Goal: Task Accomplishment & Management: Use online tool/utility

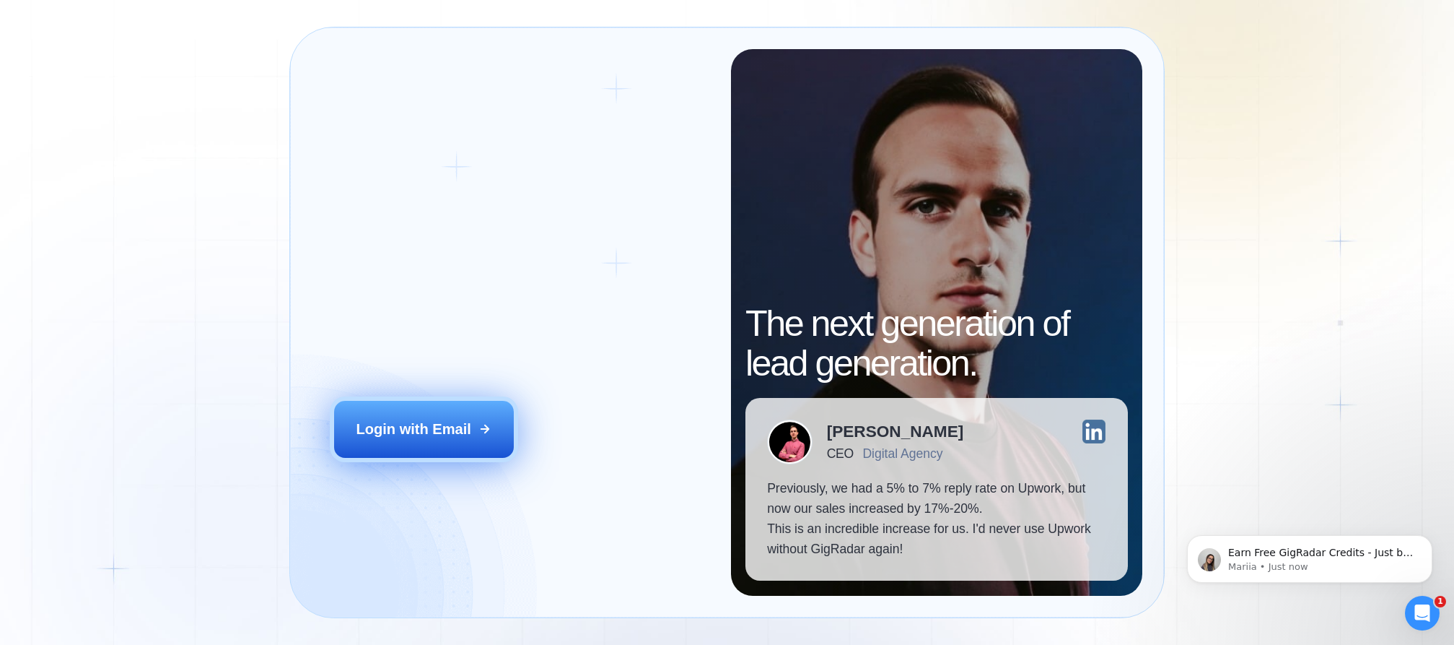
click at [458, 450] on button "Login with Email" at bounding box center [424, 429] width 180 height 56
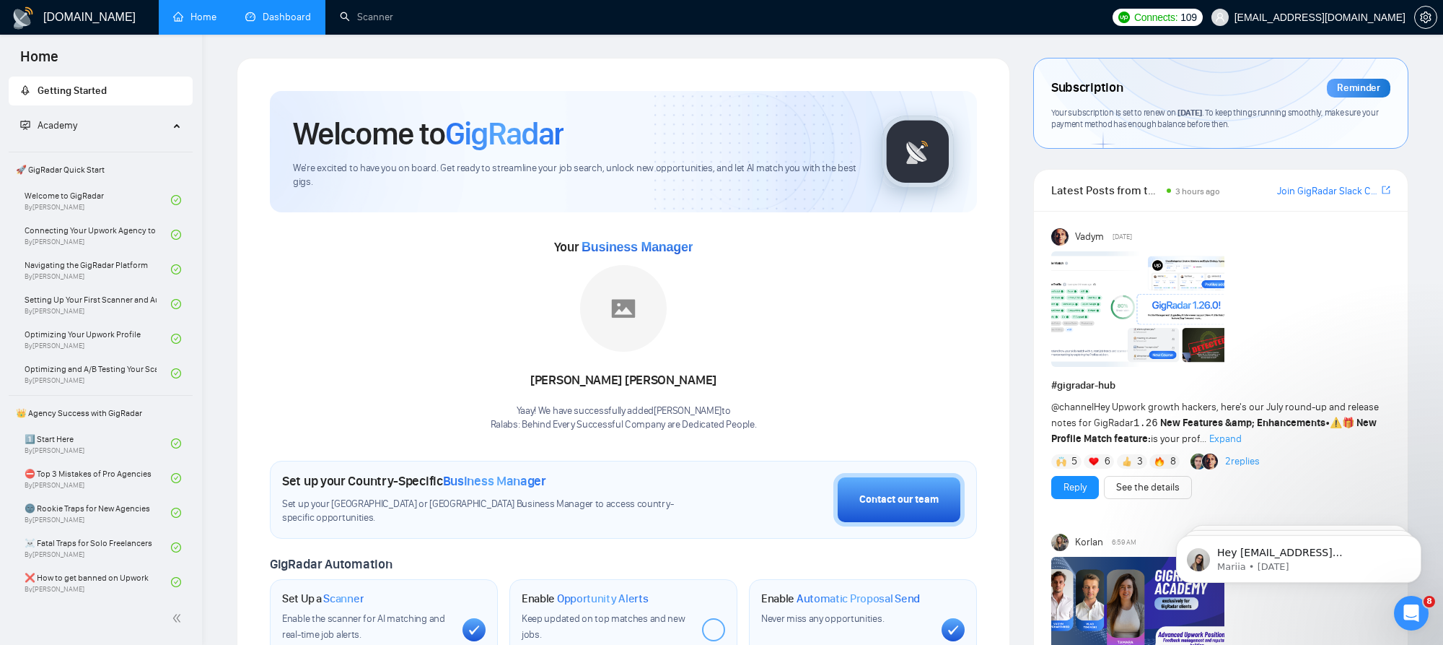
click at [289, 16] on link "Dashboard" at bounding box center [278, 17] width 66 height 12
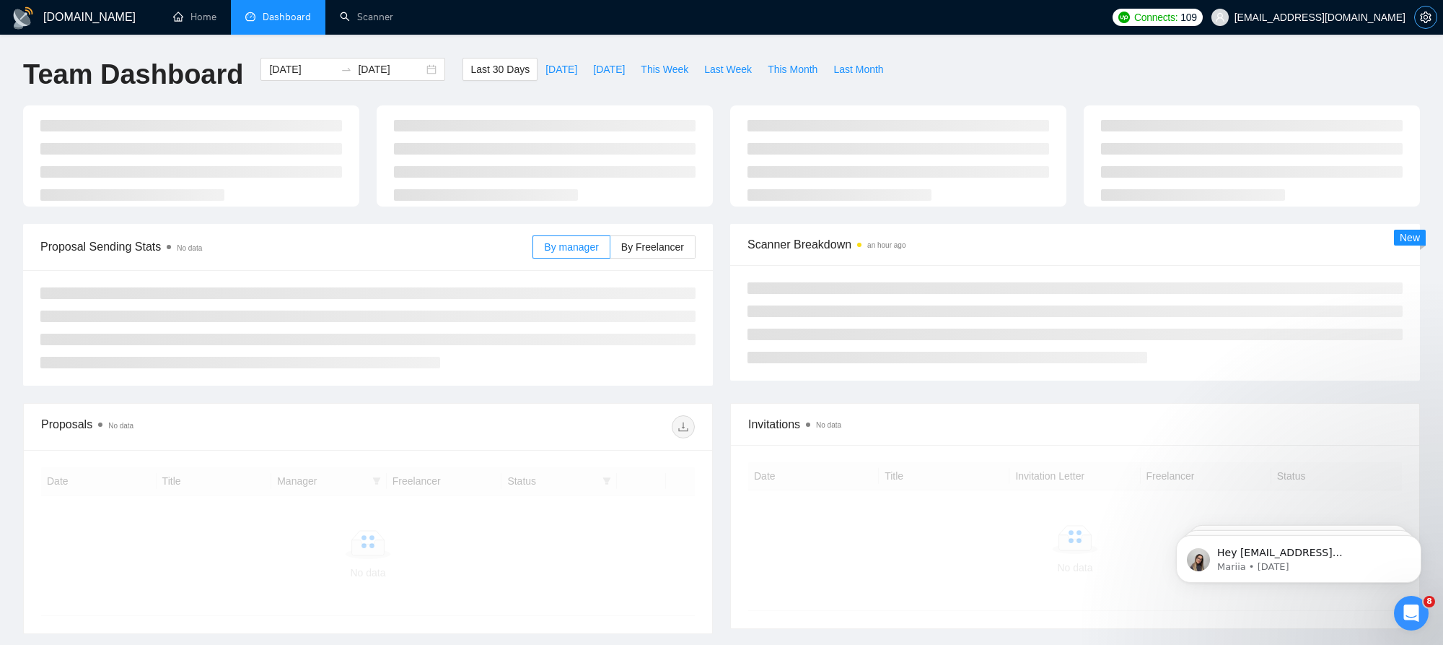
click at [1422, 17] on icon "setting" at bounding box center [1425, 18] width 11 height 12
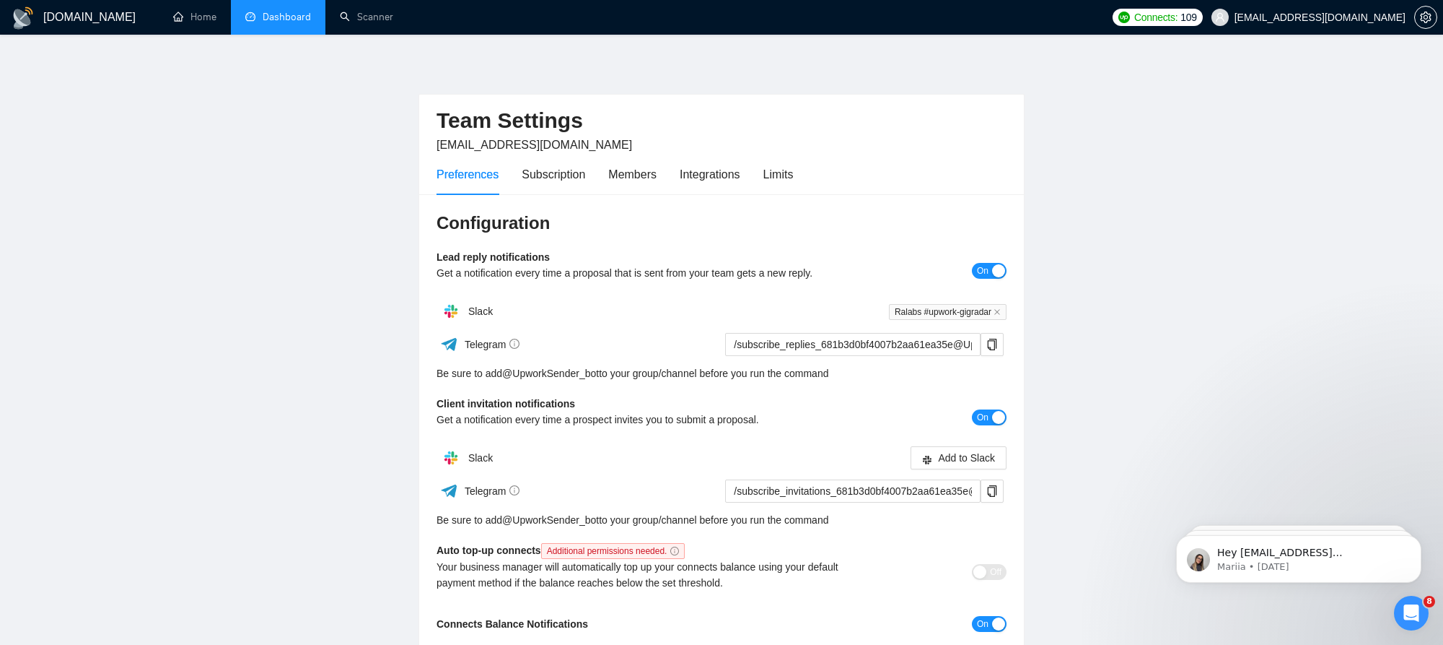
click at [766, 175] on div "Preferences Subscription Members Integrations Limits" at bounding box center [615, 174] width 357 height 41
click at [716, 173] on div "Integrations" at bounding box center [710, 174] width 61 height 18
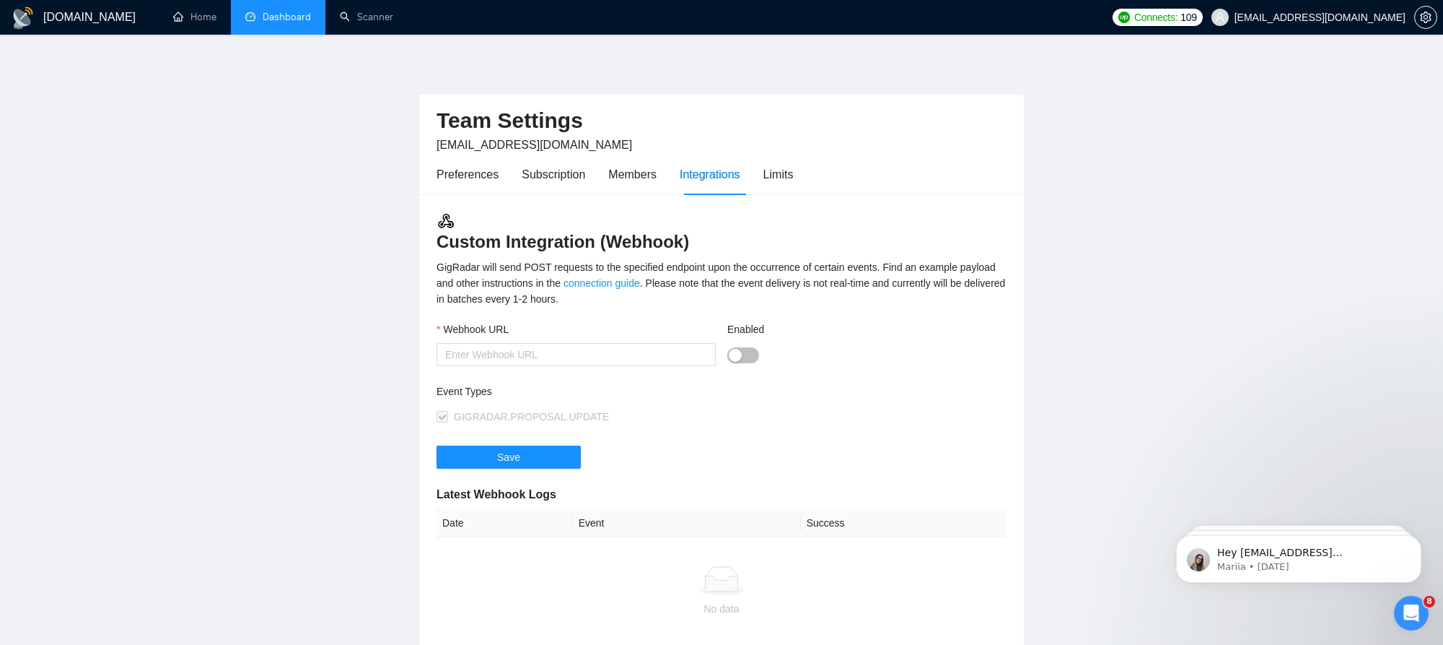
click at [764, 178] on div "Preferences Subscription Members Integrations Limits" at bounding box center [615, 174] width 357 height 41
click at [772, 178] on div "Limits" at bounding box center [779, 174] width 30 height 18
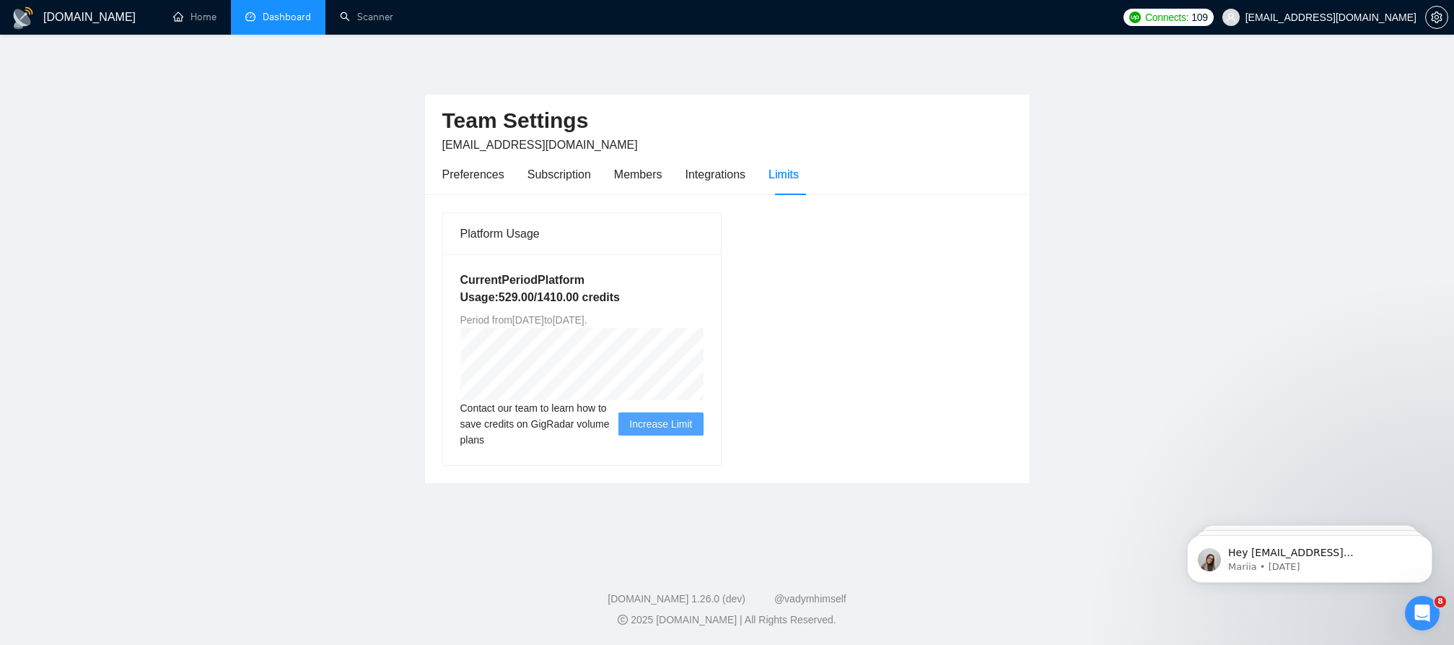
drag, startPoint x: 652, startPoint y: 318, endPoint x: 671, endPoint y: 321, distance: 19.7
click at [587, 321] on span "Period from [DATE] to [DATE] ." at bounding box center [523, 320] width 127 height 12
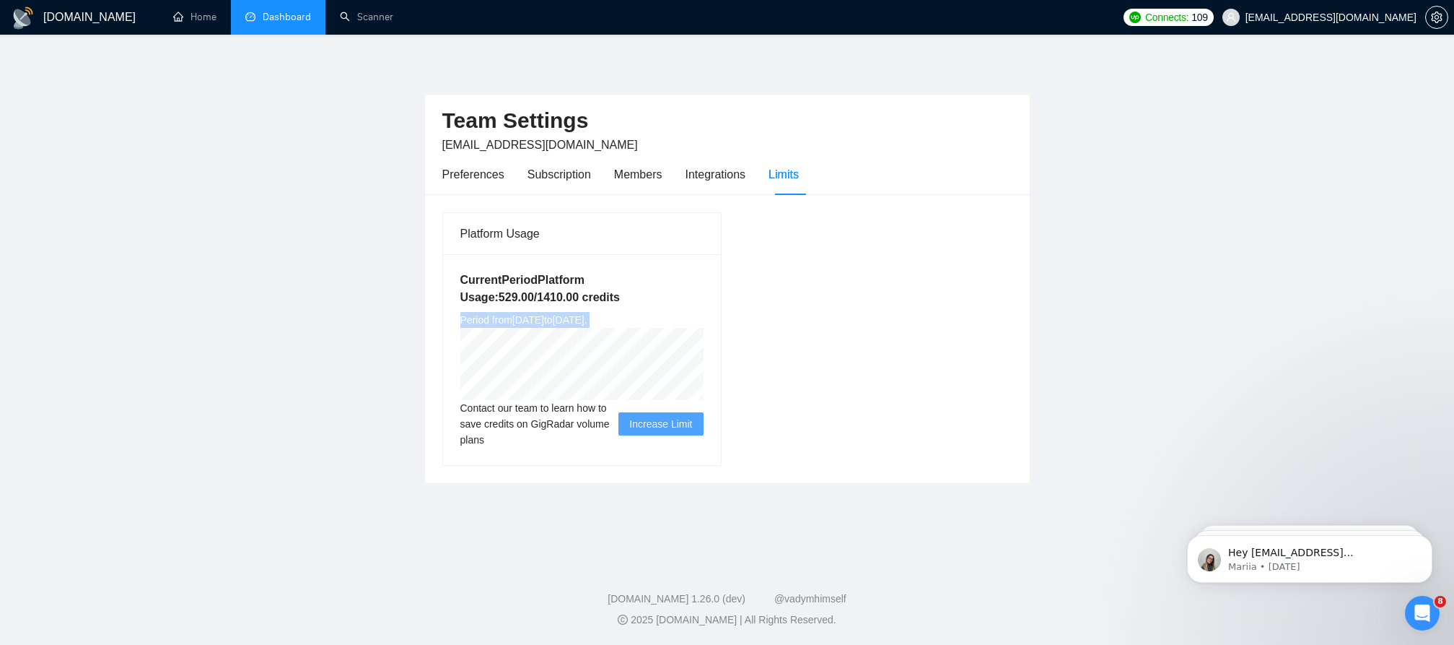
click at [587, 320] on span "Period from [DATE] to [DATE] ." at bounding box center [523, 320] width 127 height 12
click at [451, 421] on div "Current Period Platform Usage: 529.00 / 1410.00 credits Period from [DATE] to […" at bounding box center [582, 359] width 278 height 211
click at [451, 425] on div "Current Period Platform Usage: 529.00 / 1410.00 credits Period from [DATE] to […" at bounding box center [582, 359] width 278 height 211
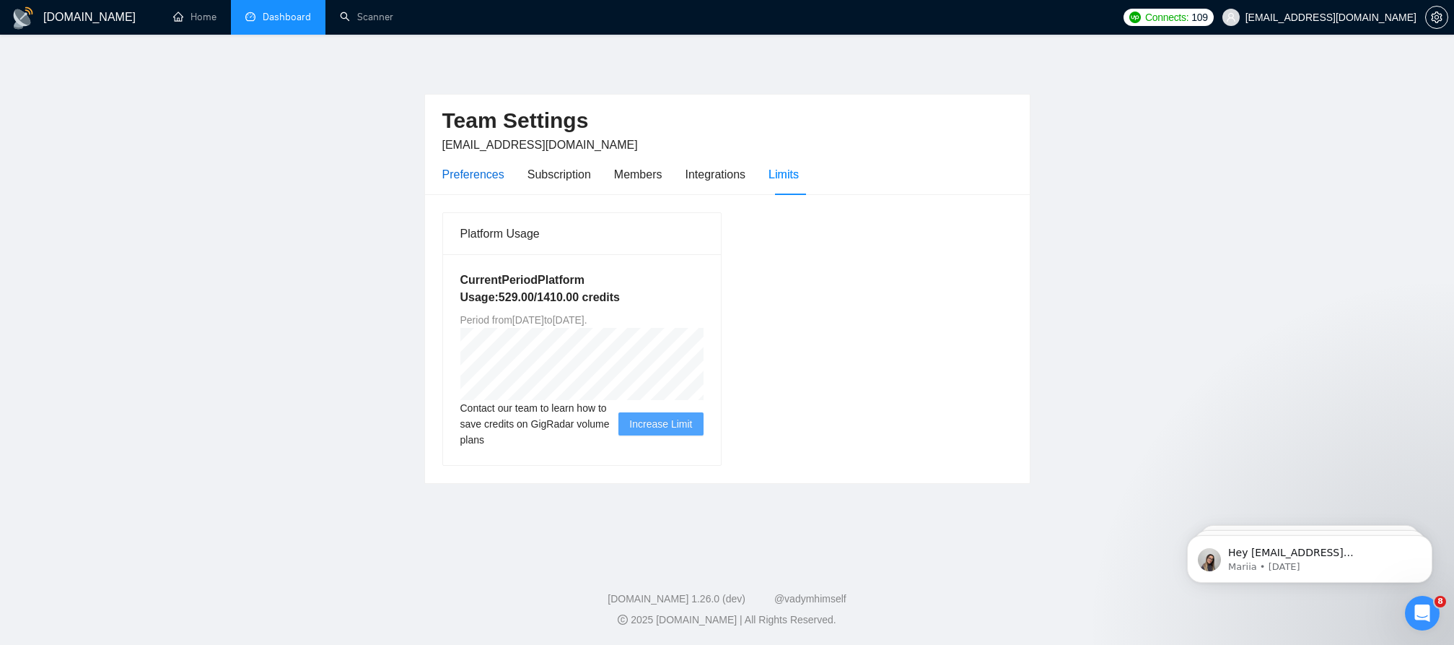
click at [460, 178] on div "Preferences" at bounding box center [473, 174] width 62 height 18
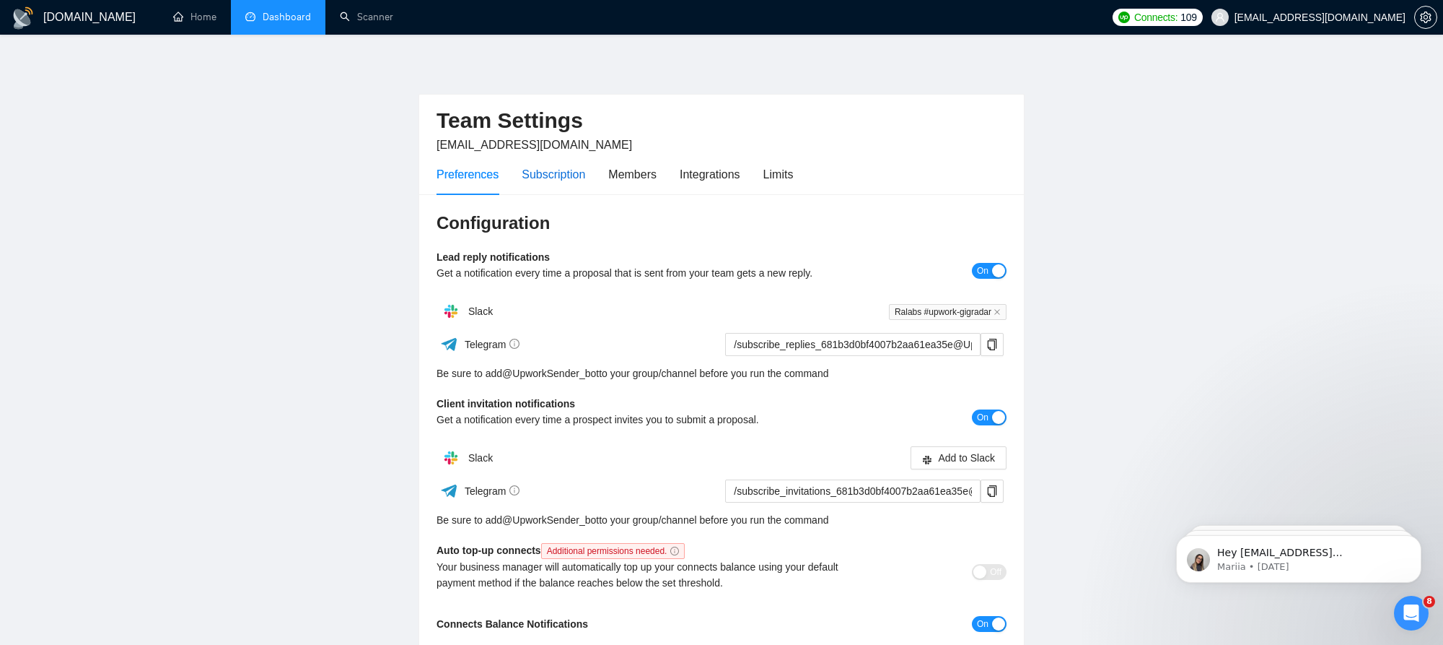
click at [568, 182] on div "Subscription" at bounding box center [554, 174] width 64 height 18
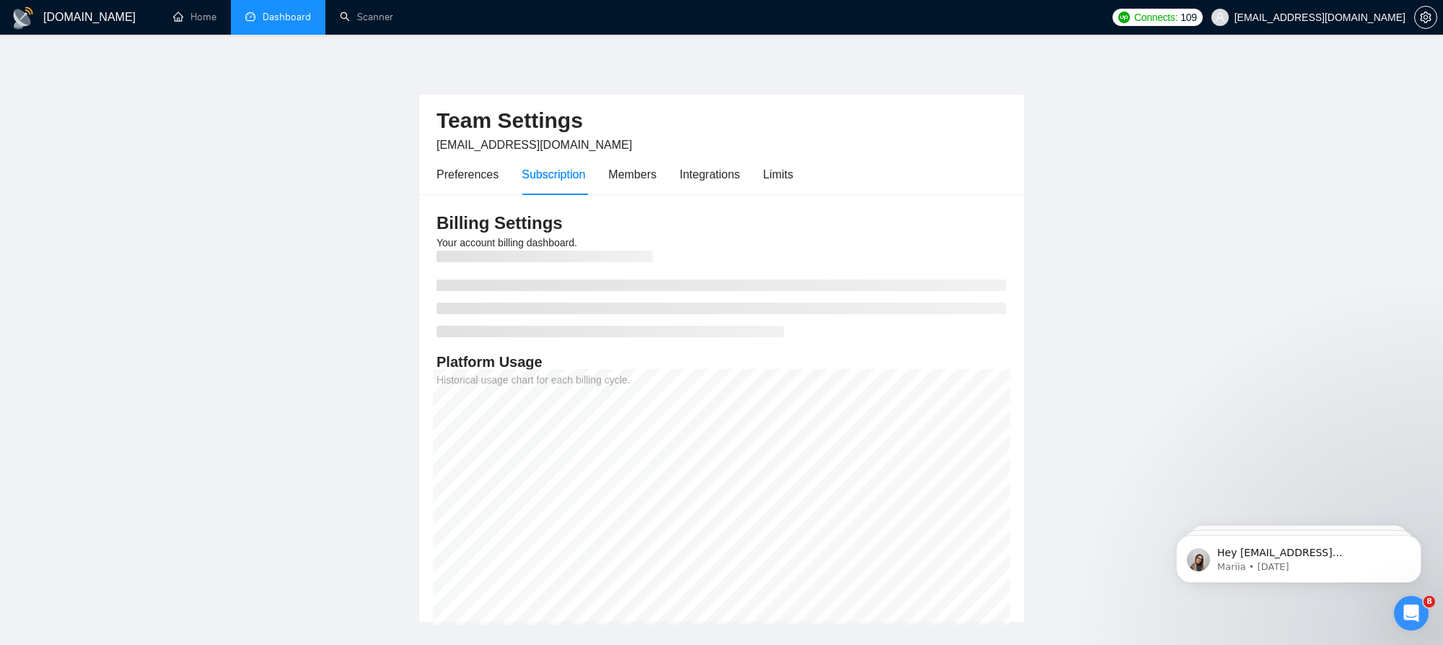
click at [274, 21] on link "Dashboard" at bounding box center [278, 17] width 66 height 12
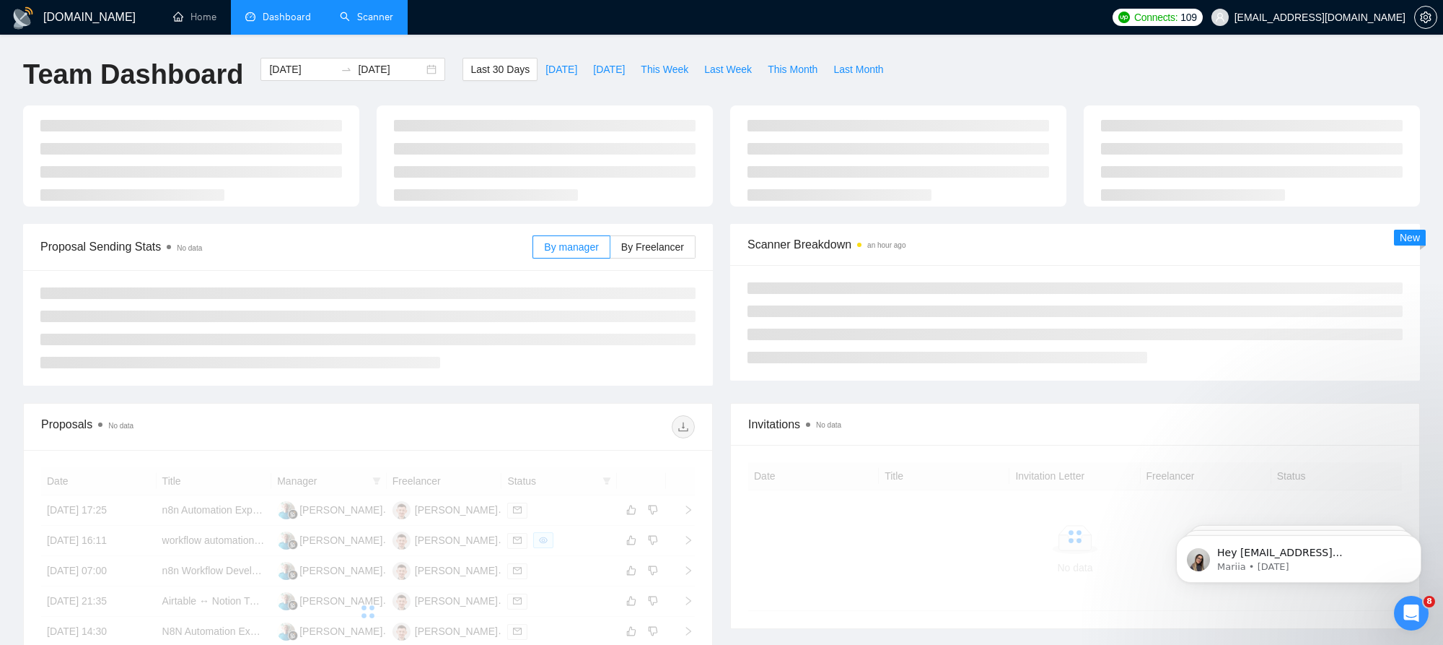
click at [386, 23] on link "Scanner" at bounding box center [366, 17] width 53 height 12
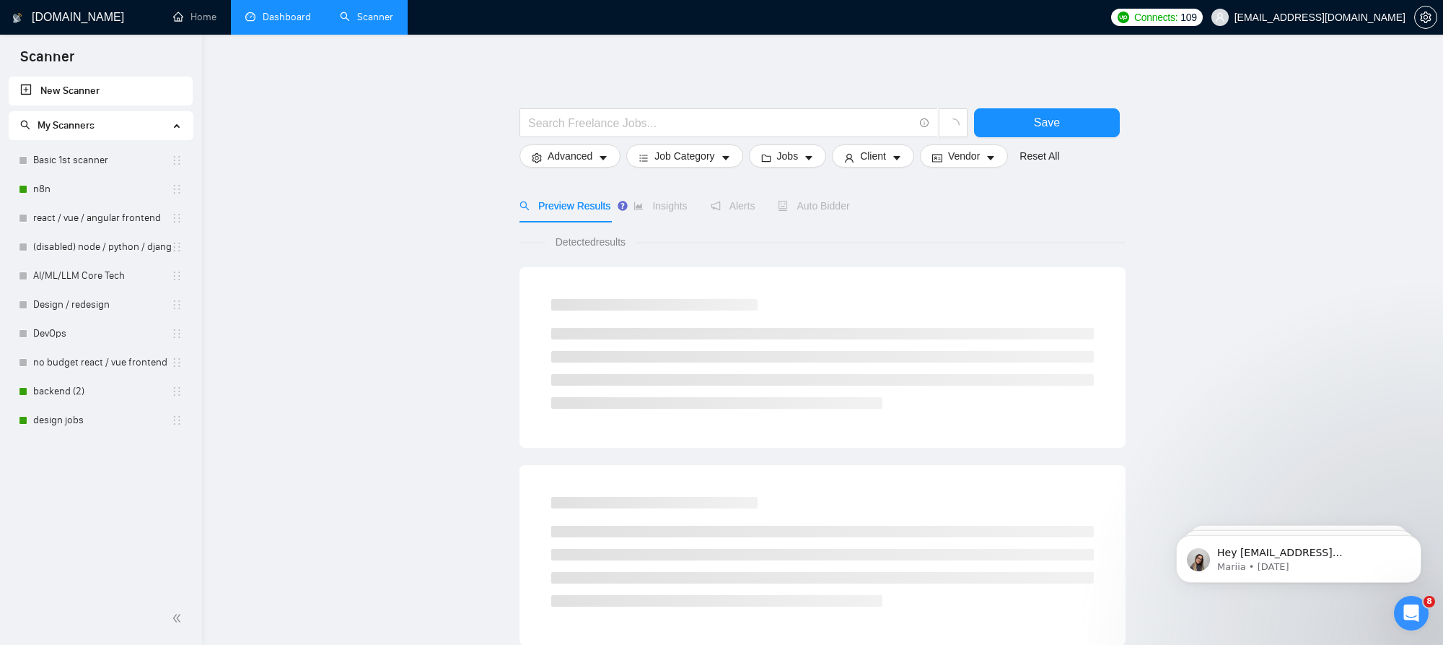
click at [296, 34] on li "Dashboard" at bounding box center [278, 17] width 95 height 35
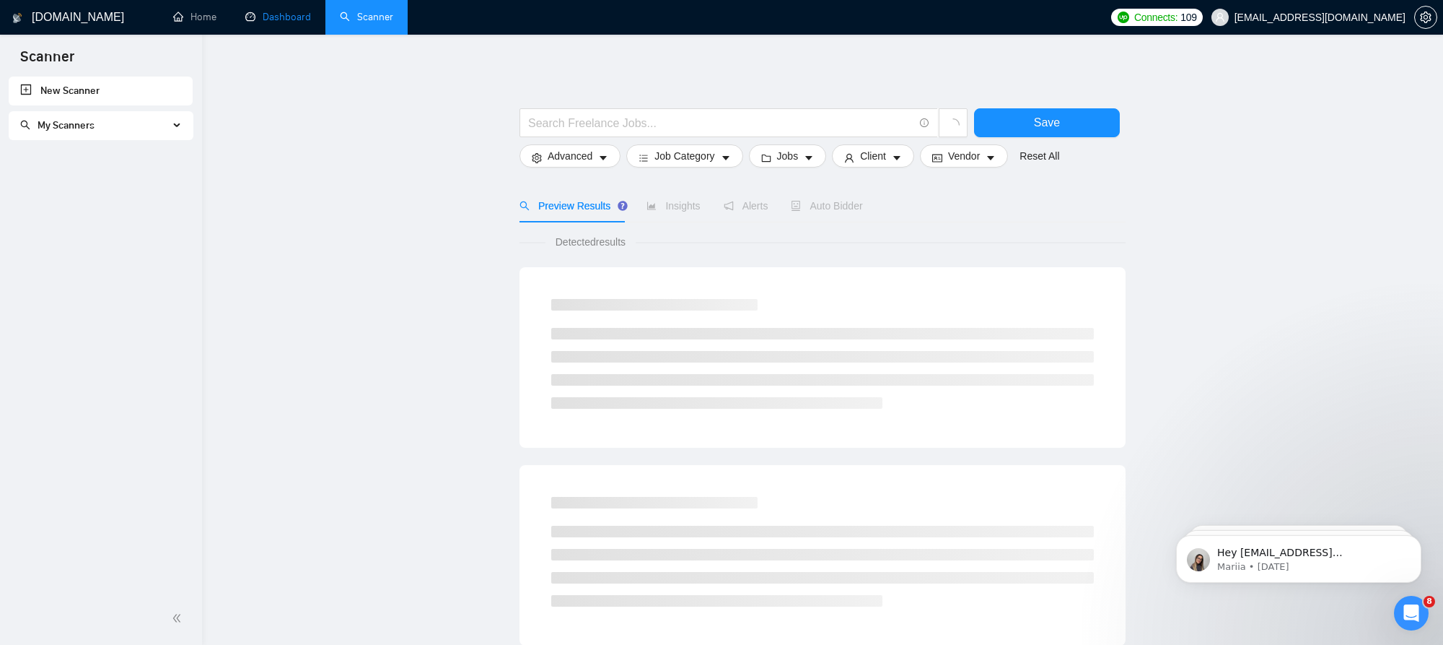
click at [245, 11] on link "Dashboard" at bounding box center [278, 17] width 66 height 12
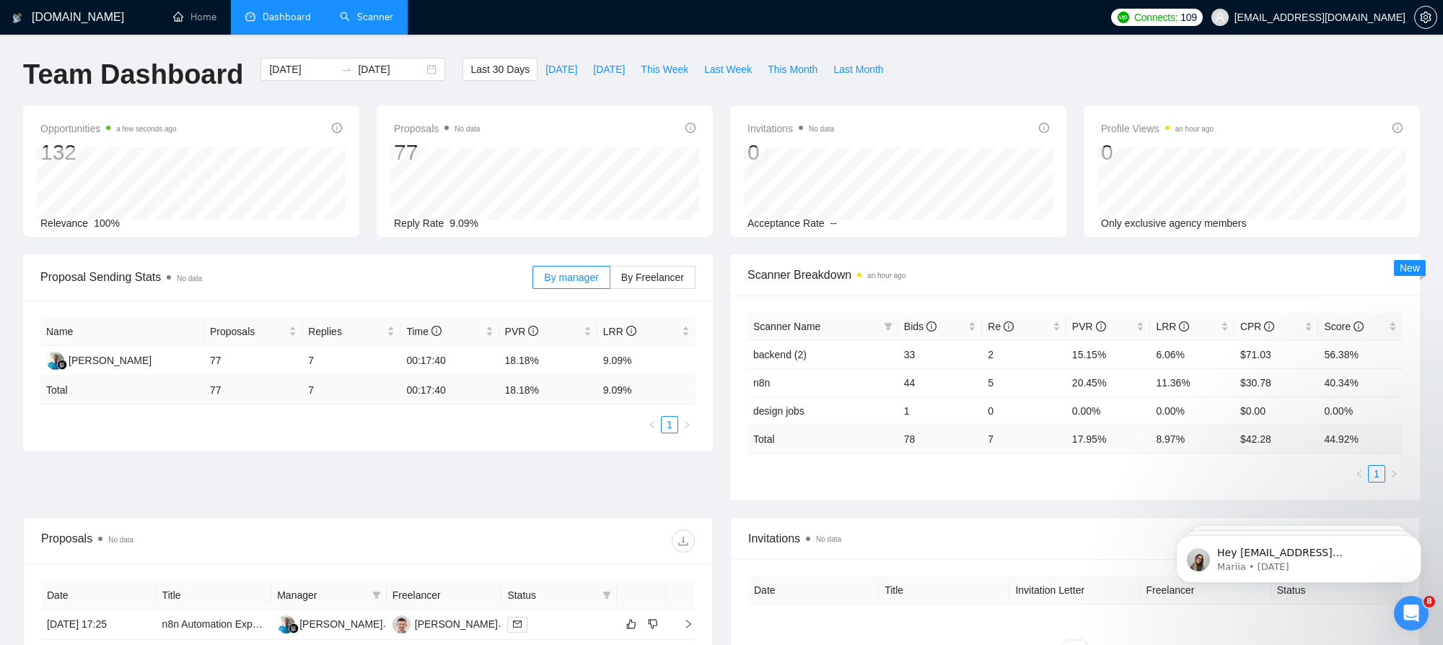
click at [380, 21] on link "Scanner" at bounding box center [366, 17] width 53 height 12
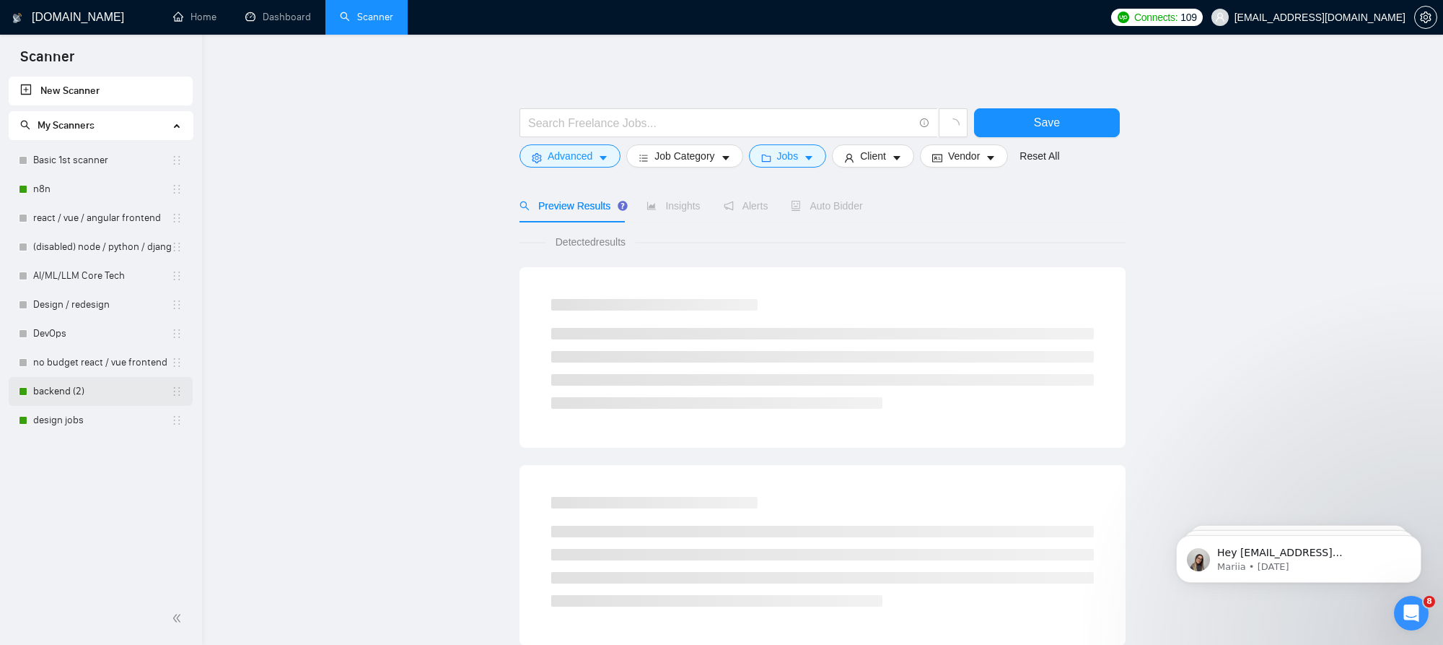
click at [96, 390] on link "backend (2)" at bounding box center [102, 391] width 138 height 29
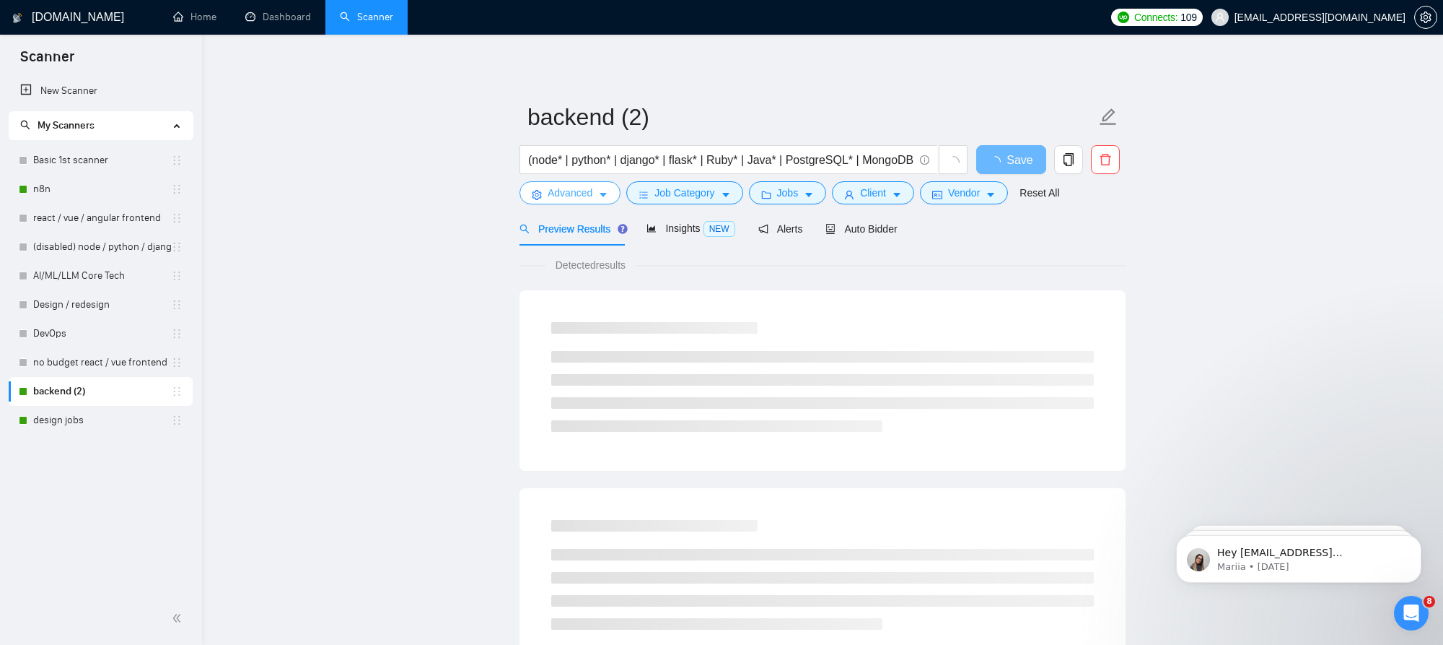
click at [586, 188] on span "Advanced" at bounding box center [570, 193] width 45 height 16
click at [702, 196] on span "Job Category" at bounding box center [685, 193] width 60 height 16
click at [788, 195] on span "Jobs" at bounding box center [788, 193] width 22 height 16
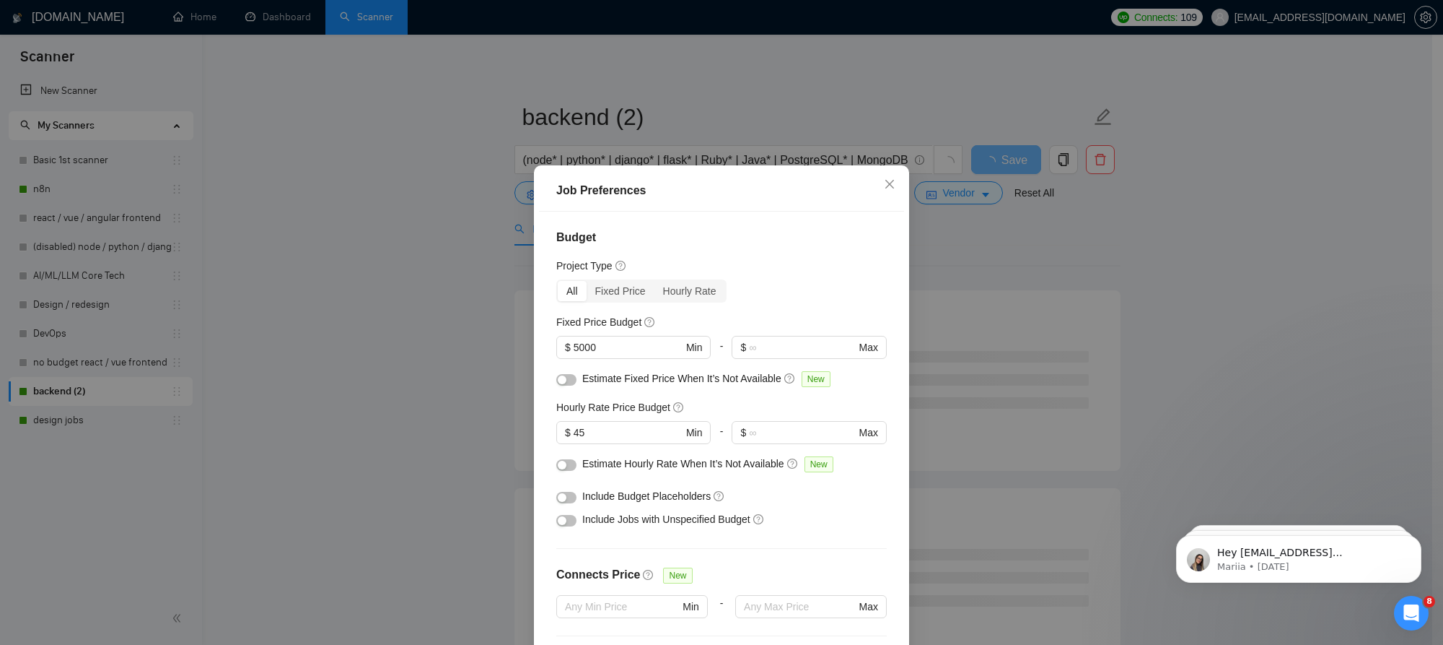
scroll to position [56, 0]
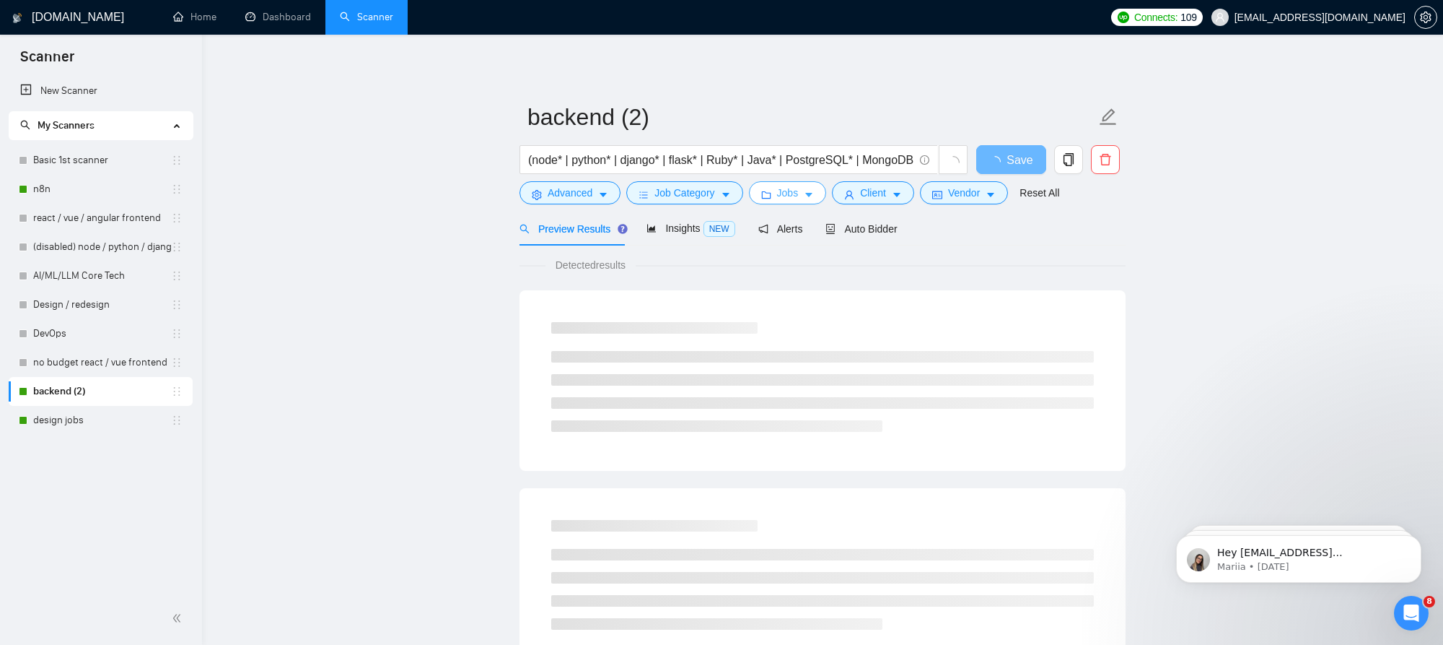
click at [763, 185] on button "Jobs" at bounding box center [788, 192] width 78 height 23
click at [808, 198] on button "Jobs" at bounding box center [788, 192] width 78 height 23
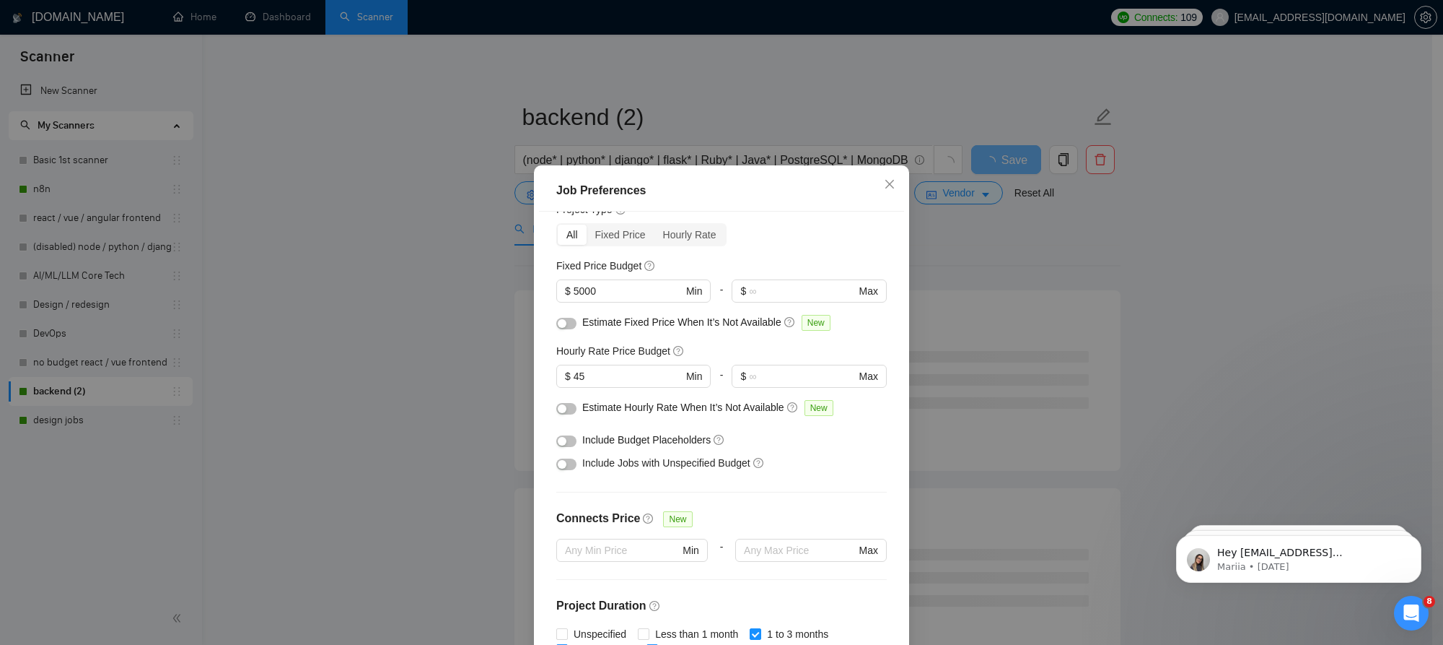
scroll to position [0, 0]
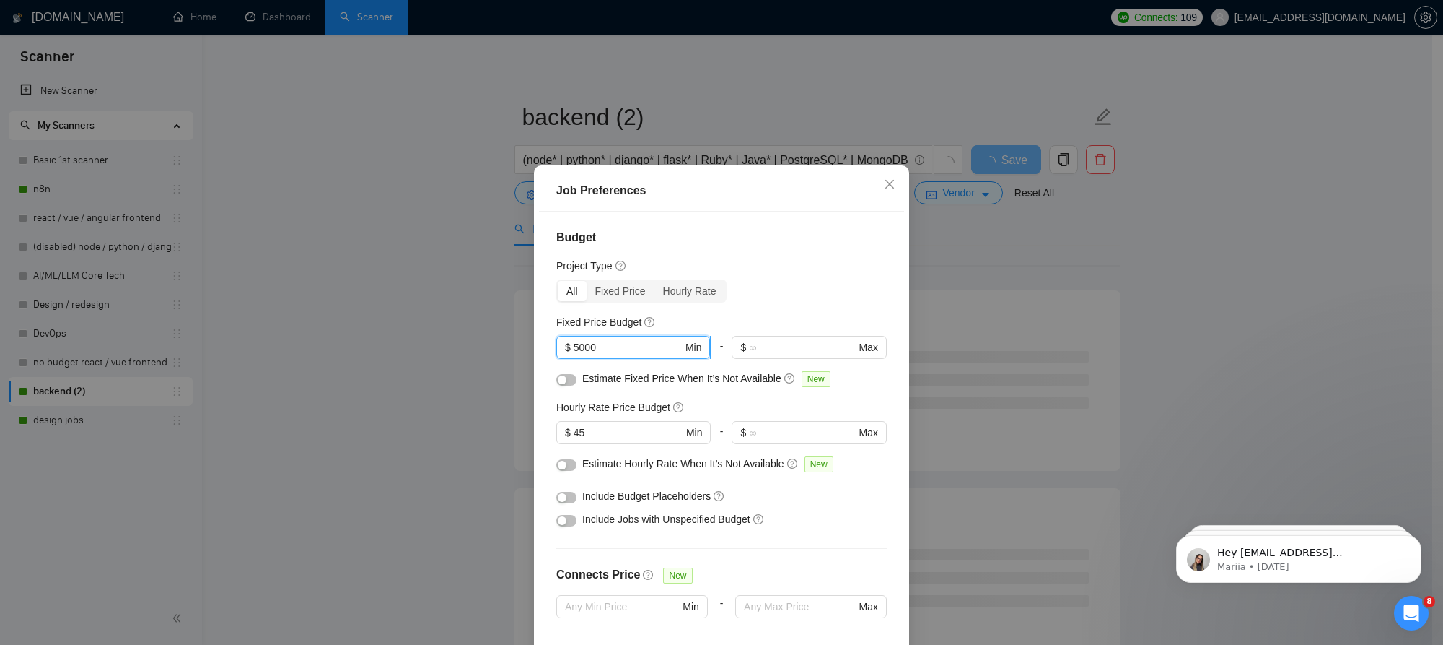
click at [652, 349] on input "5000" at bounding box center [628, 347] width 109 height 16
click at [567, 349] on span "$ 5000 Min" at bounding box center [633, 347] width 154 height 23
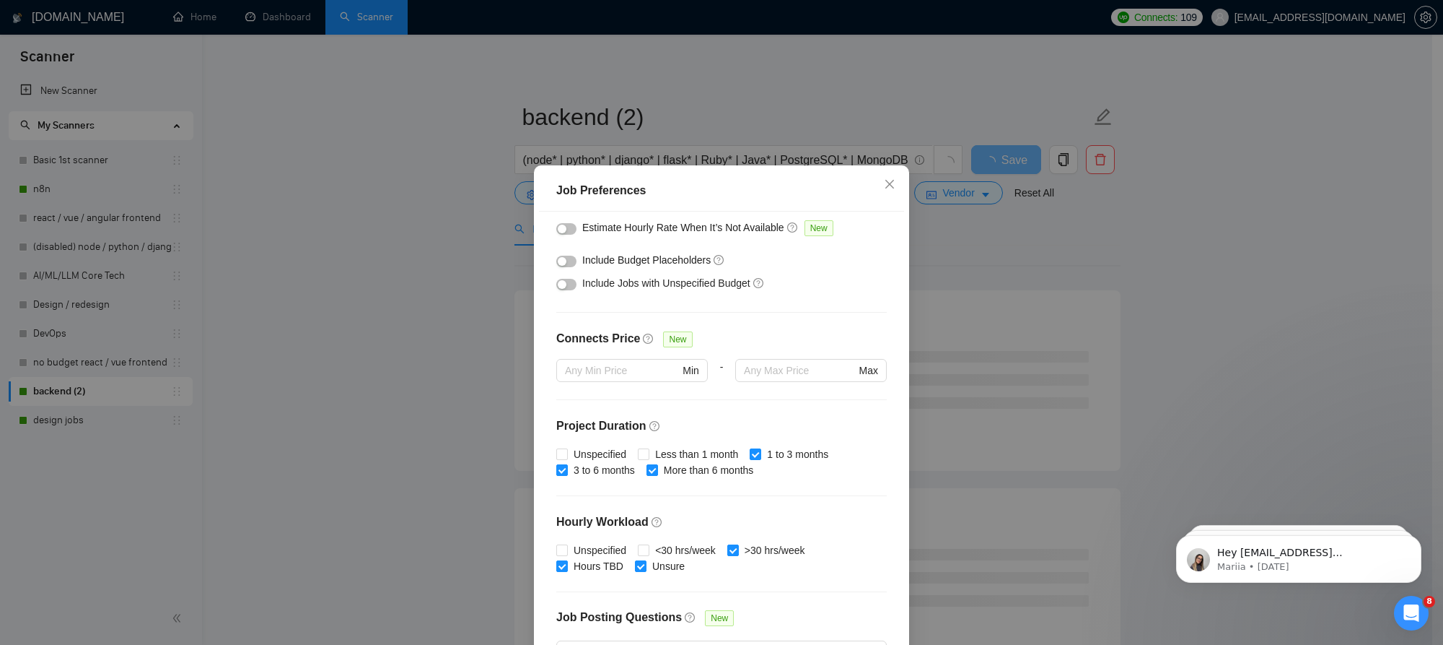
scroll to position [292, 0]
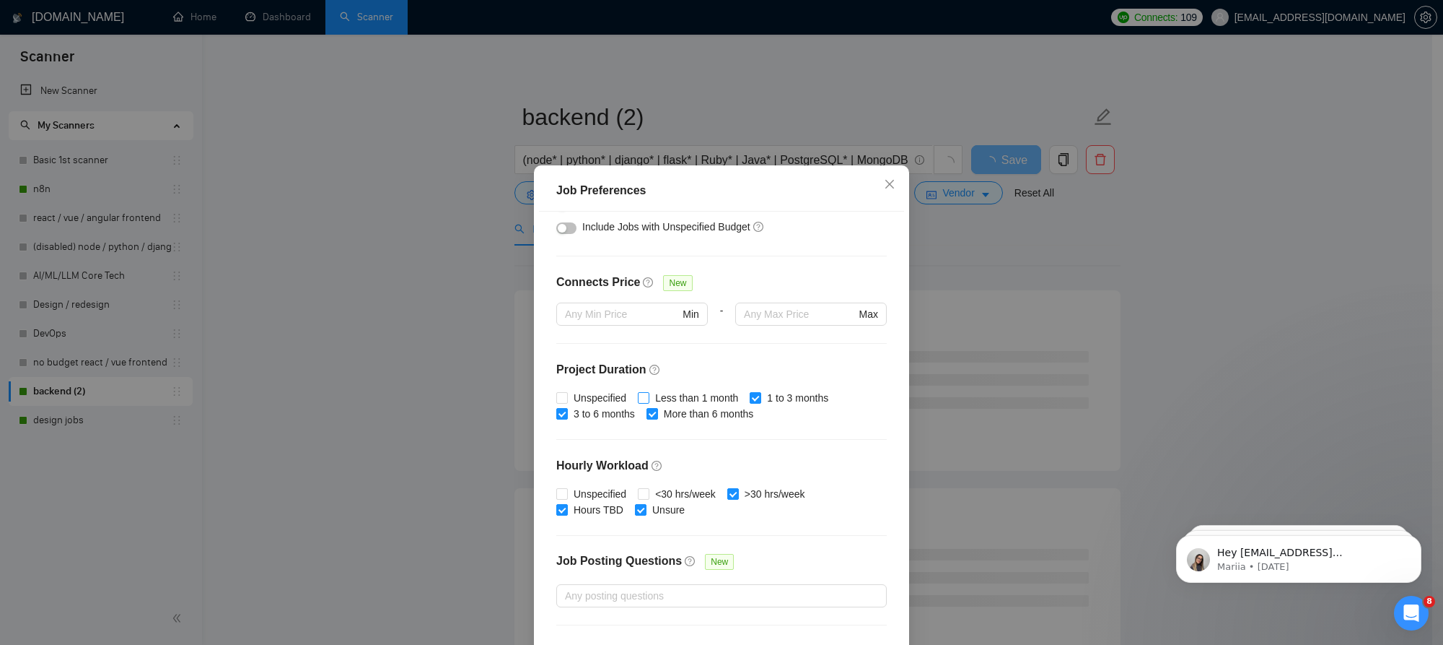
click at [659, 395] on span "Less than 1 month" at bounding box center [697, 398] width 95 height 16
click at [648, 395] on input "Less than 1 month" at bounding box center [643, 397] width 10 height 10
checkbox input "true"
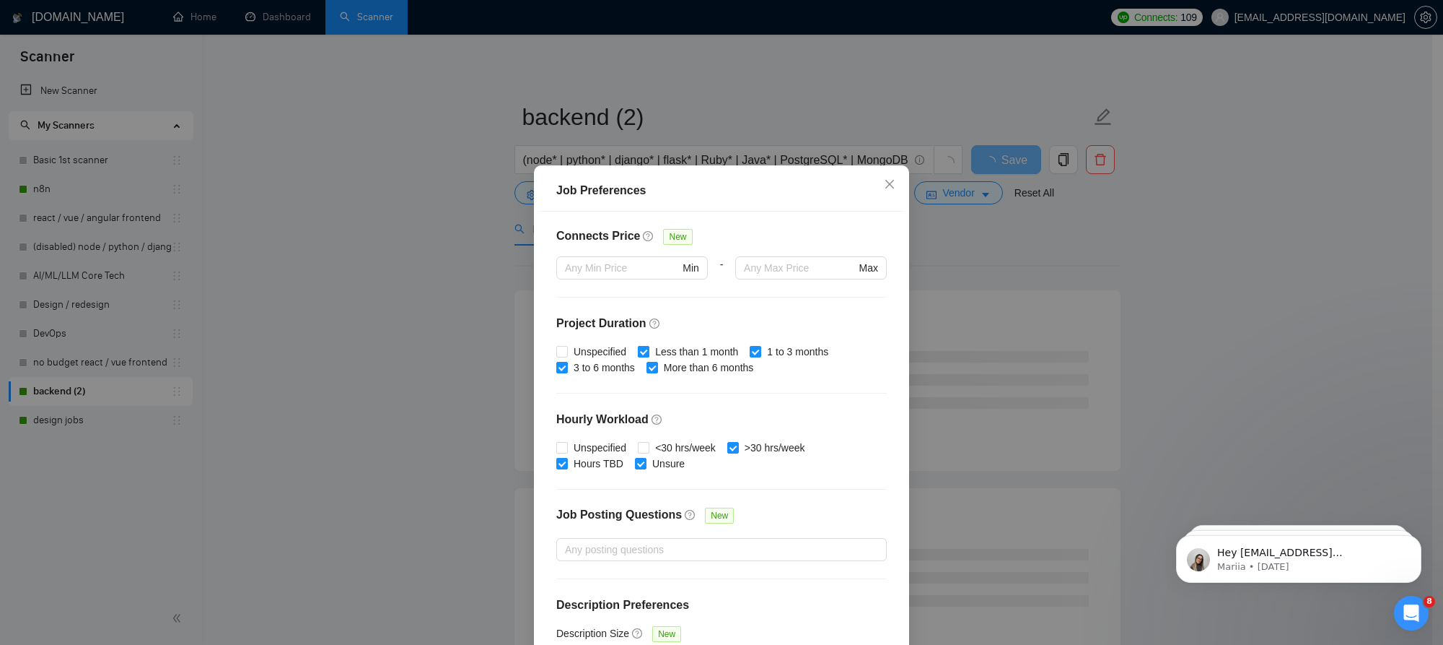
scroll to position [362, 0]
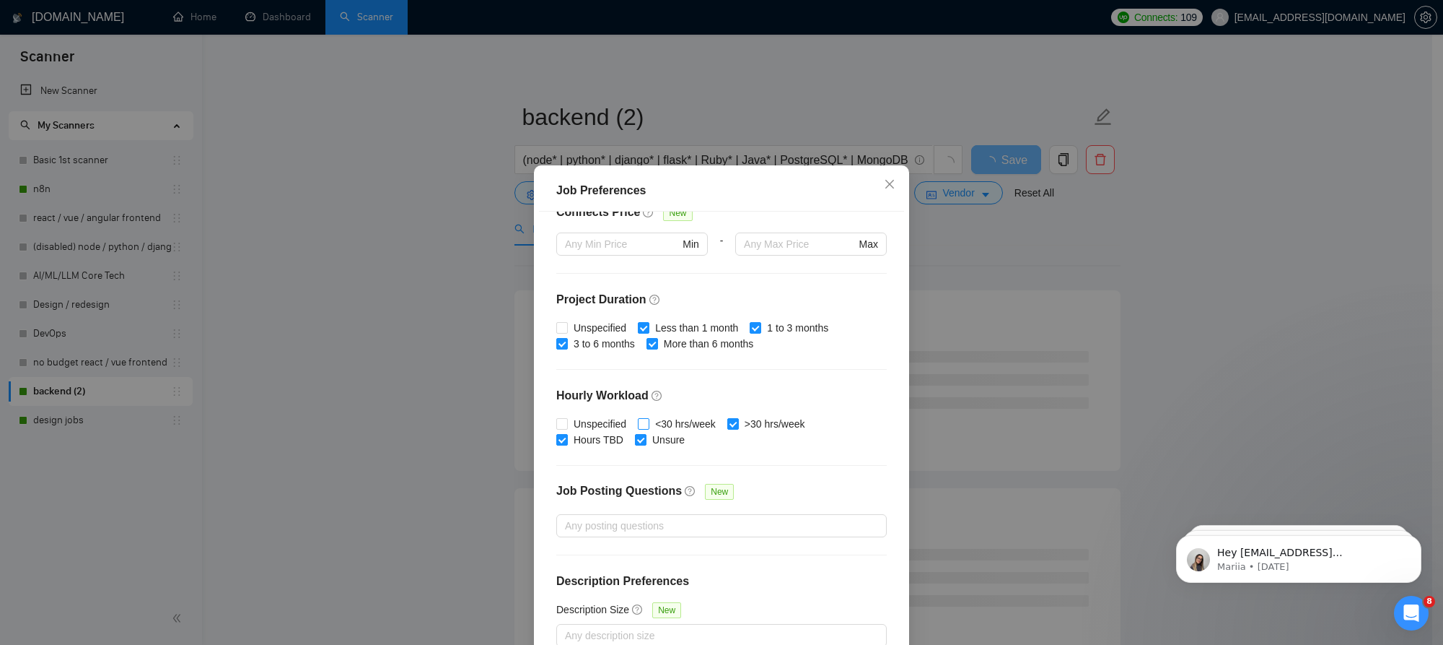
click at [704, 422] on span "<30 hrs/week" at bounding box center [686, 424] width 72 height 16
click at [648, 422] on input "<30 hrs/week" at bounding box center [643, 423] width 10 height 10
checkbox input "true"
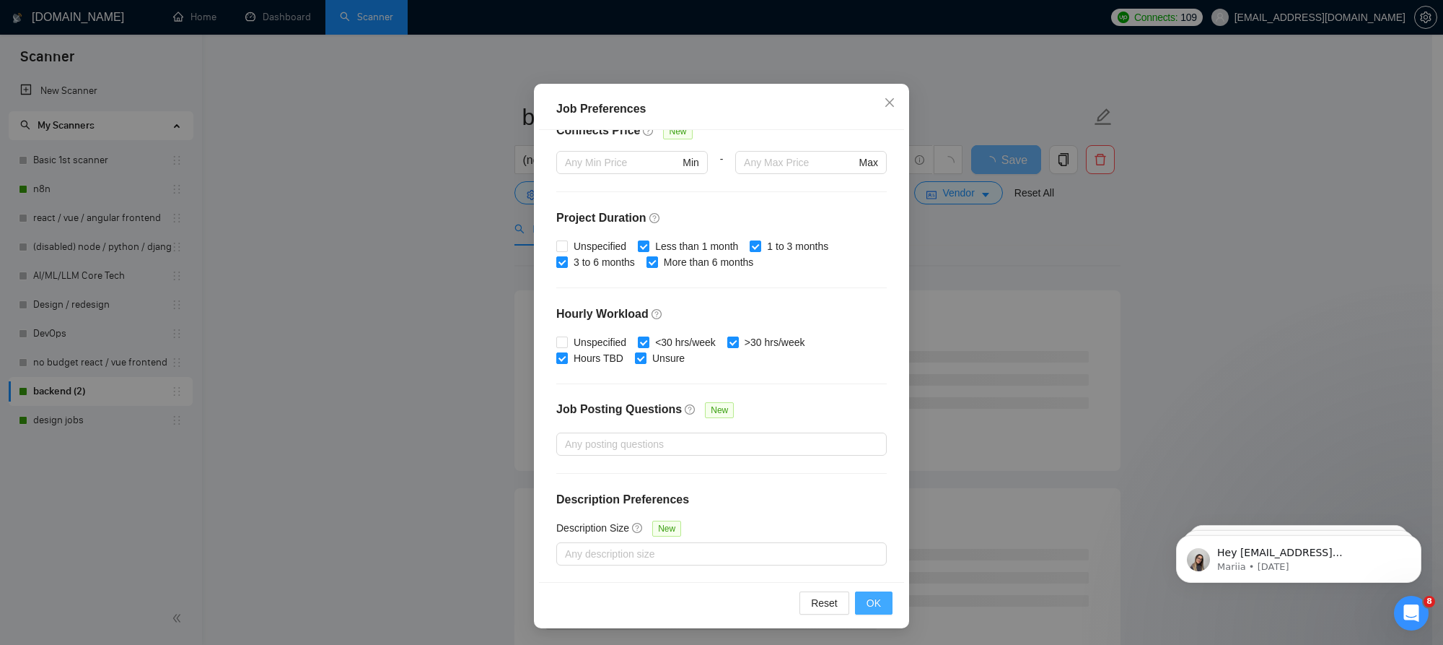
click at [867, 599] on span "OK" at bounding box center [874, 603] width 14 height 16
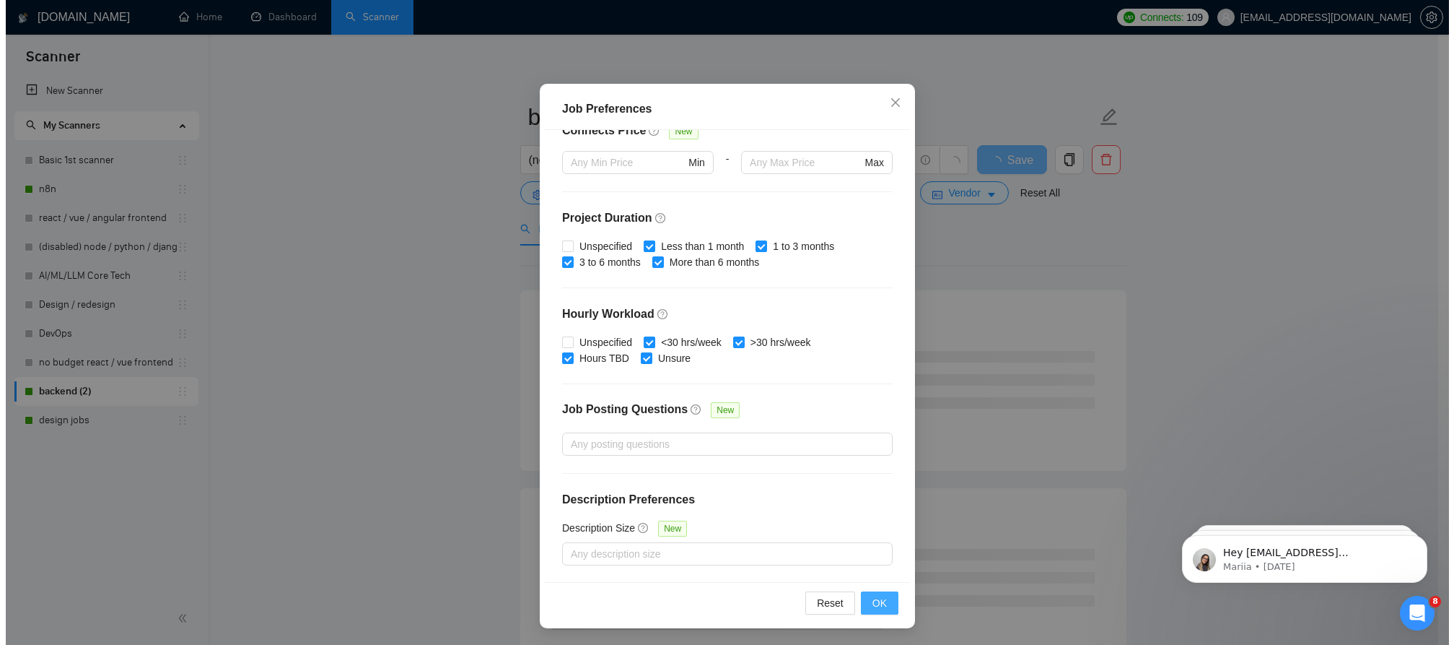
scroll to position [3, 0]
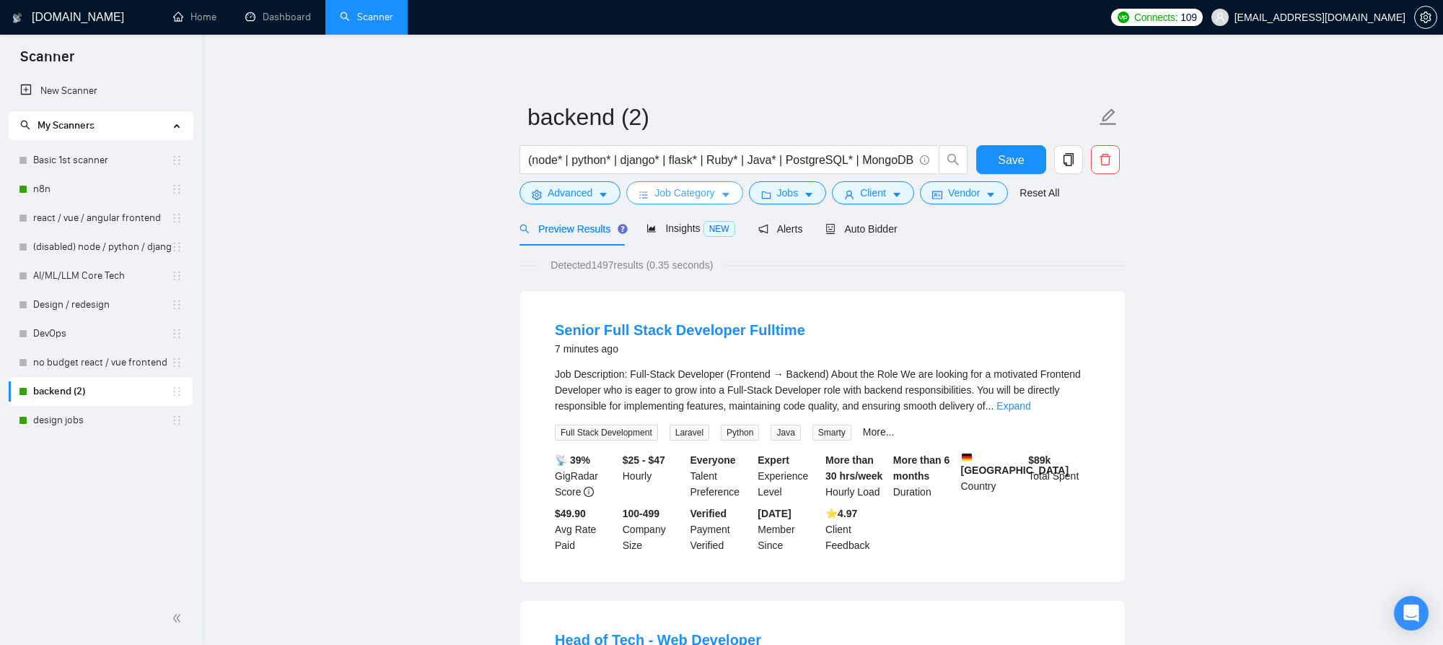
click at [687, 194] on span "Job Category" at bounding box center [685, 193] width 60 height 16
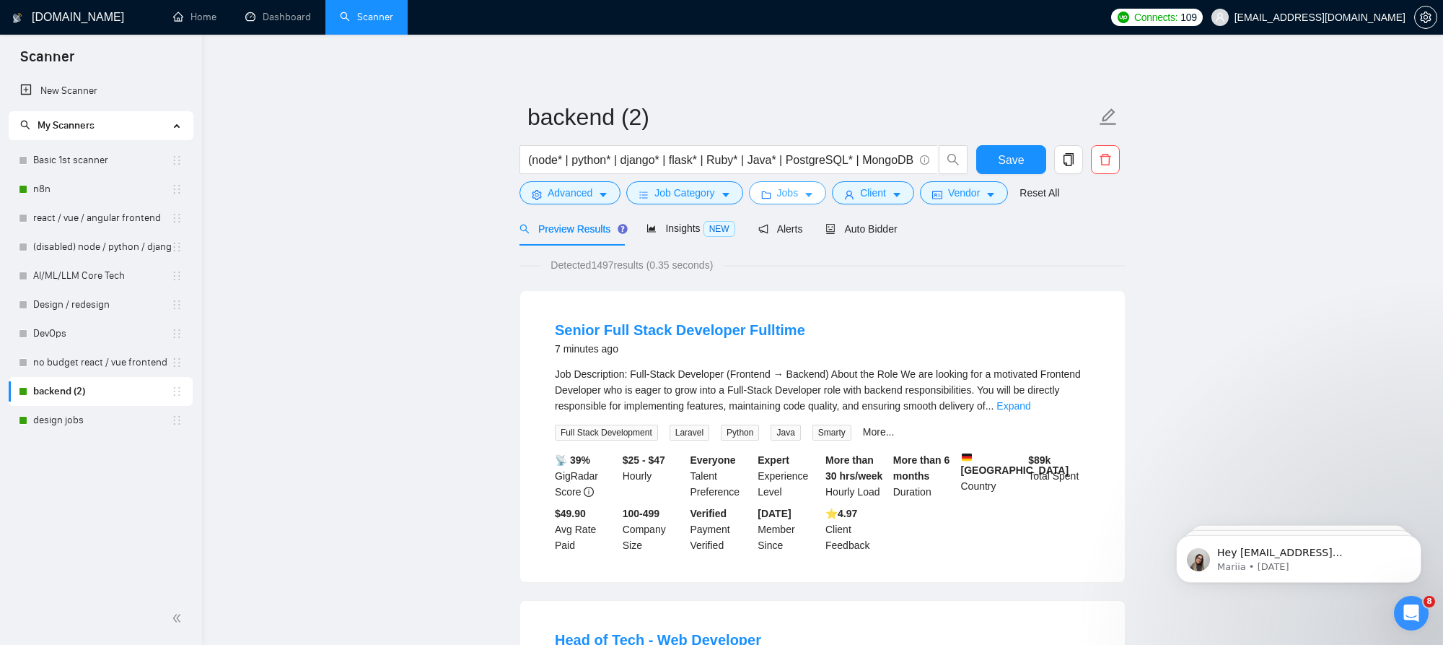
click at [766, 196] on icon "folder" at bounding box center [765, 194] width 9 height 7
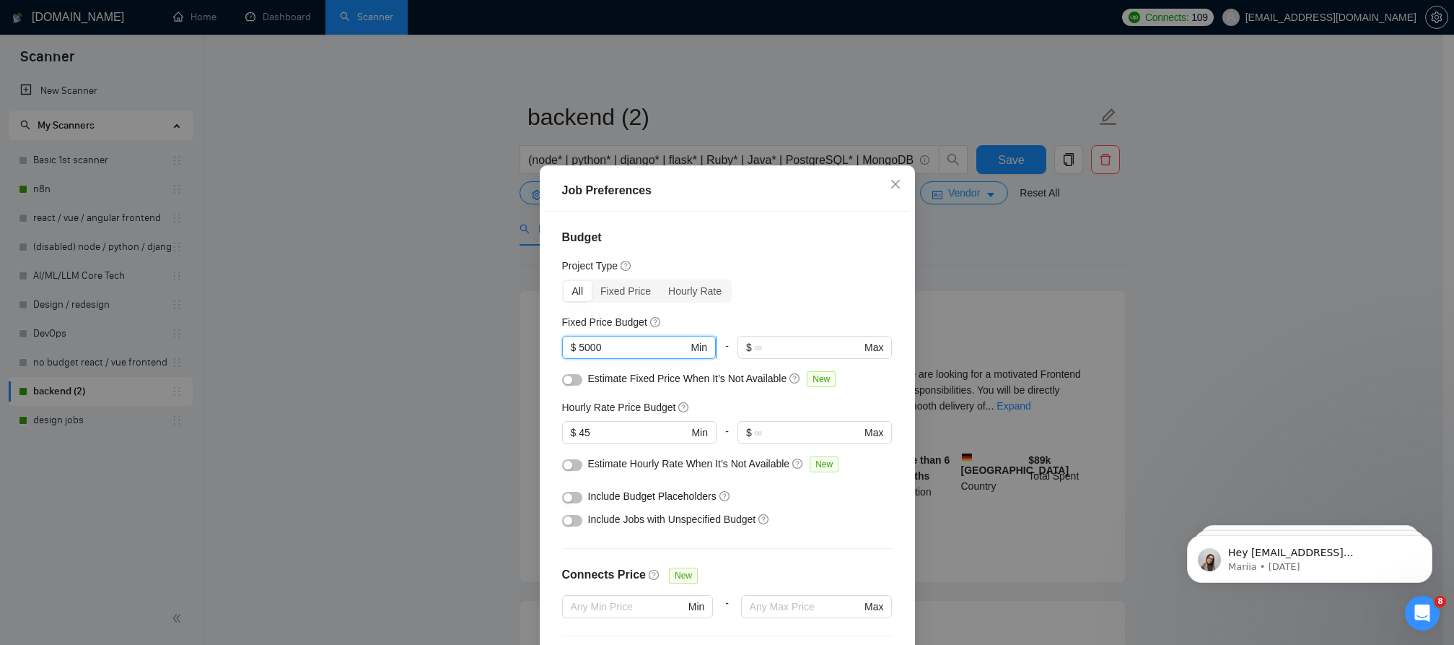
drag, startPoint x: 580, startPoint y: 347, endPoint x: 560, endPoint y: 347, distance: 20.2
click at [562, 347] on span "$ 5000 Min" at bounding box center [639, 347] width 154 height 23
type input "3000"
click at [787, 318] on div "Fixed Price Budget" at bounding box center [727, 322] width 331 height 16
click at [608, 422] on span "$ 45 Min" at bounding box center [639, 432] width 154 height 23
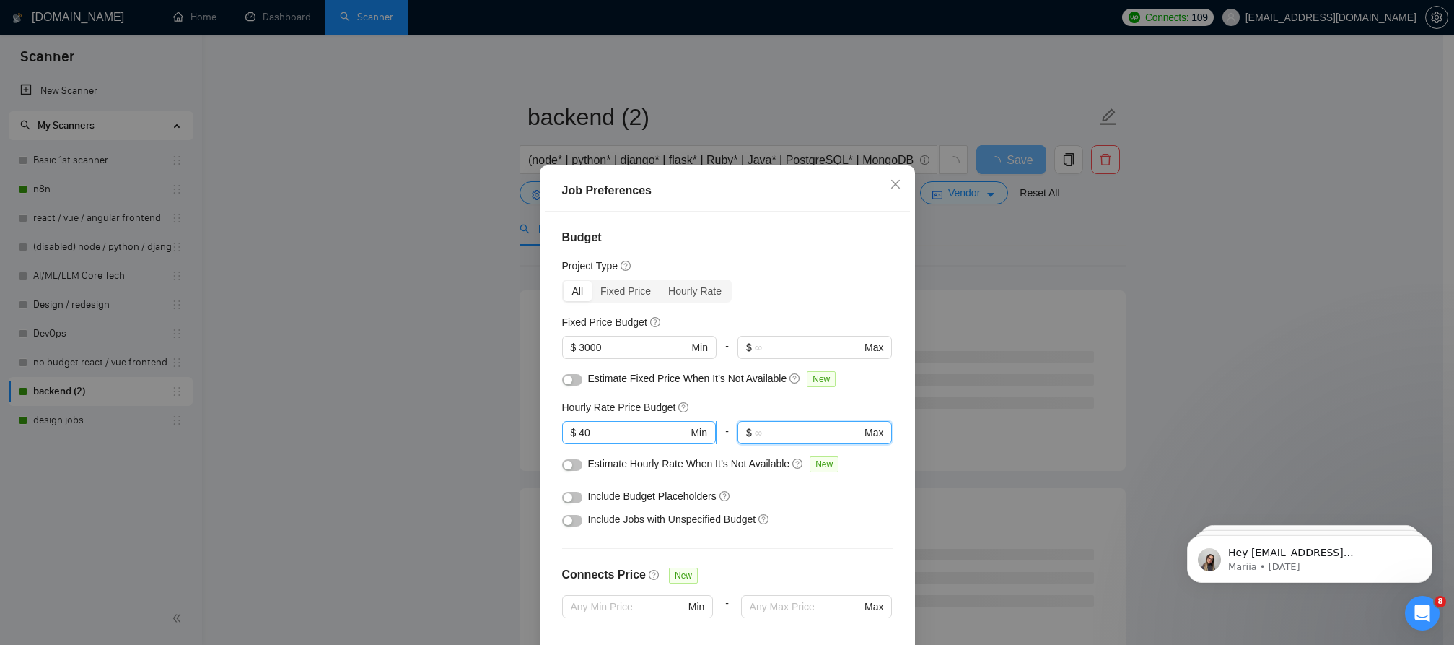
click at [607, 437] on input "40" at bounding box center [633, 432] width 109 height 16
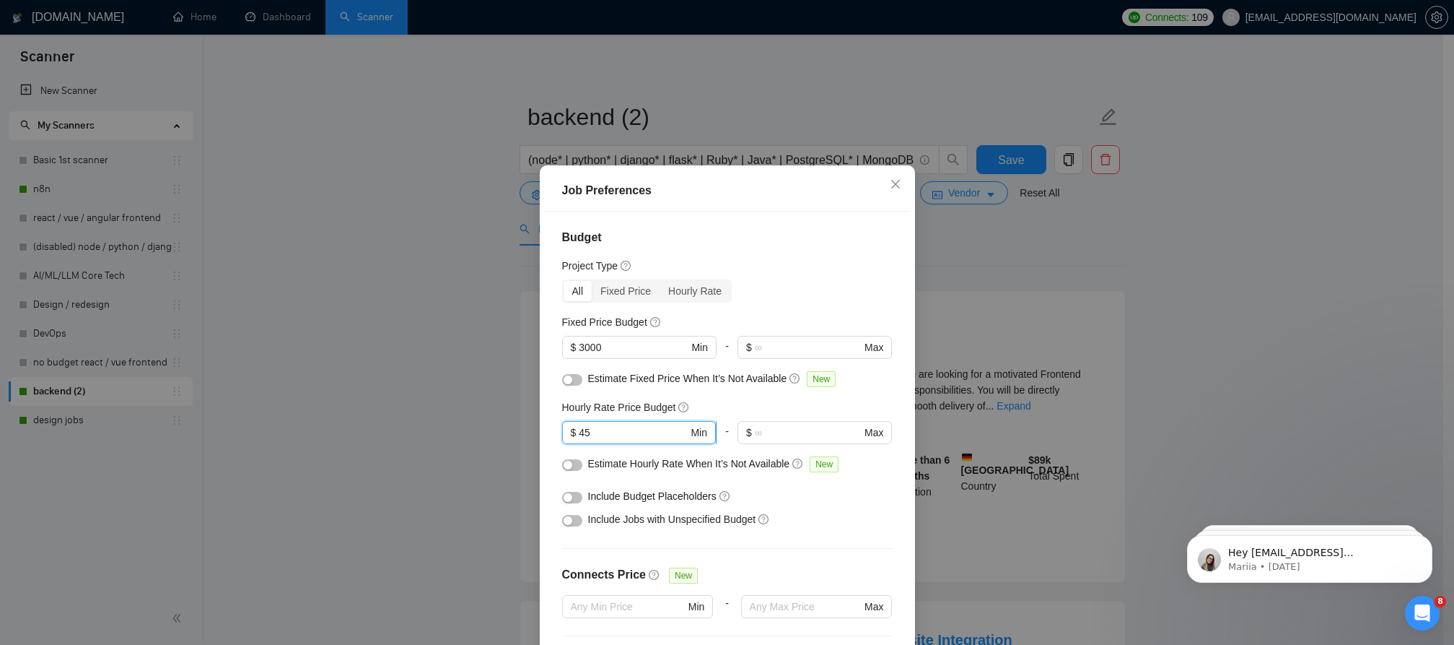
type input "45"
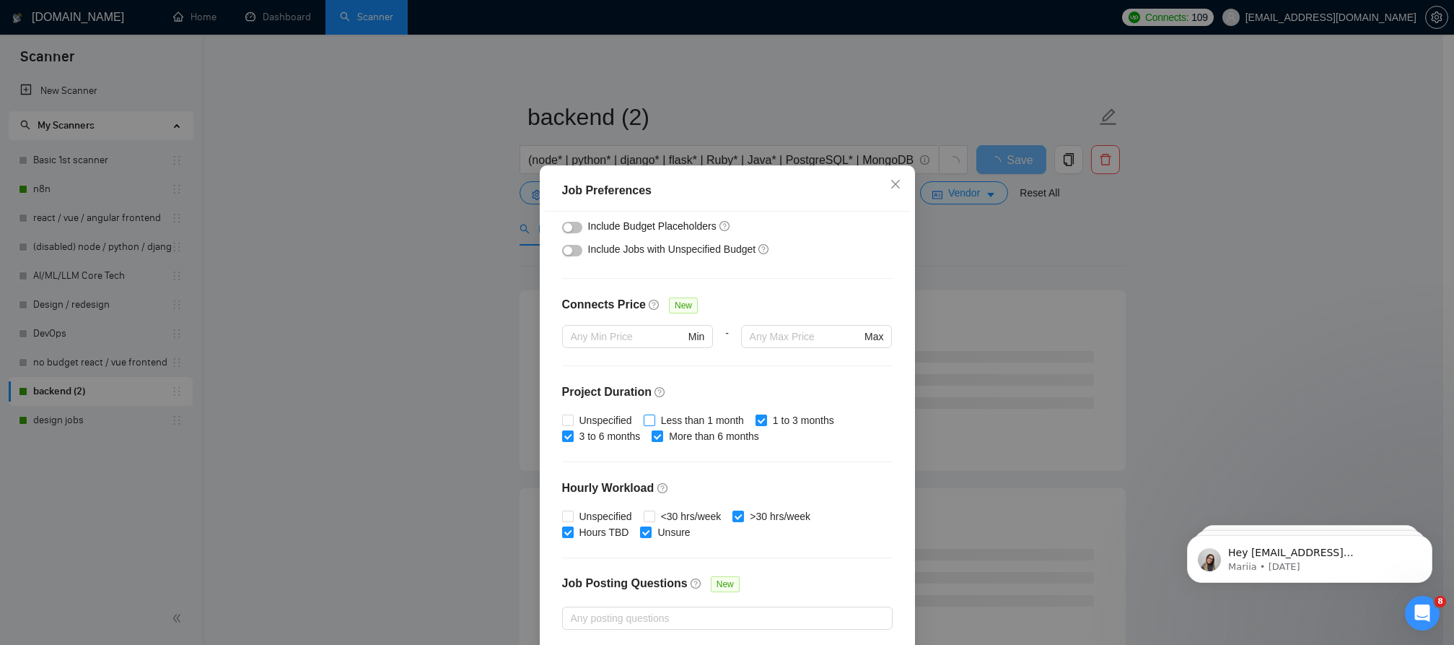
click at [692, 422] on span "Less than 1 month" at bounding box center [702, 420] width 95 height 16
click at [654, 422] on input "Less than 1 month" at bounding box center [649, 419] width 10 height 10
checkbox input "true"
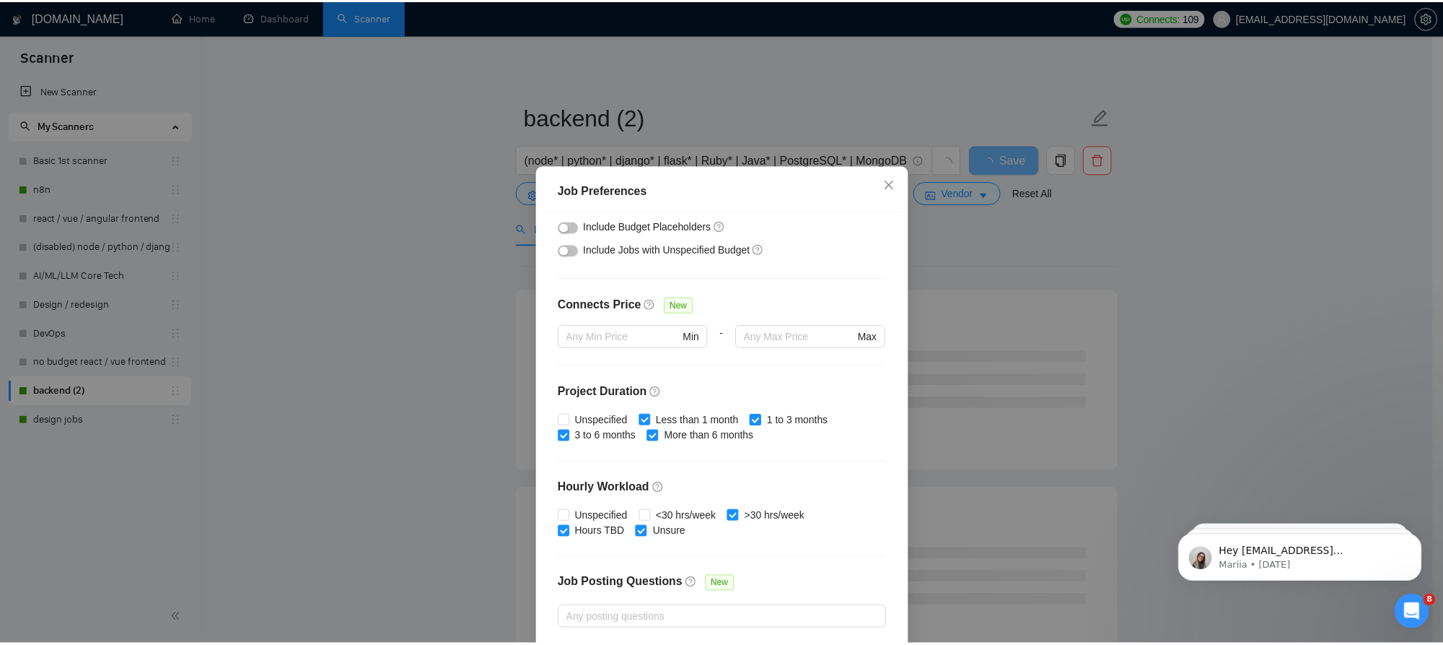
scroll to position [362, 0]
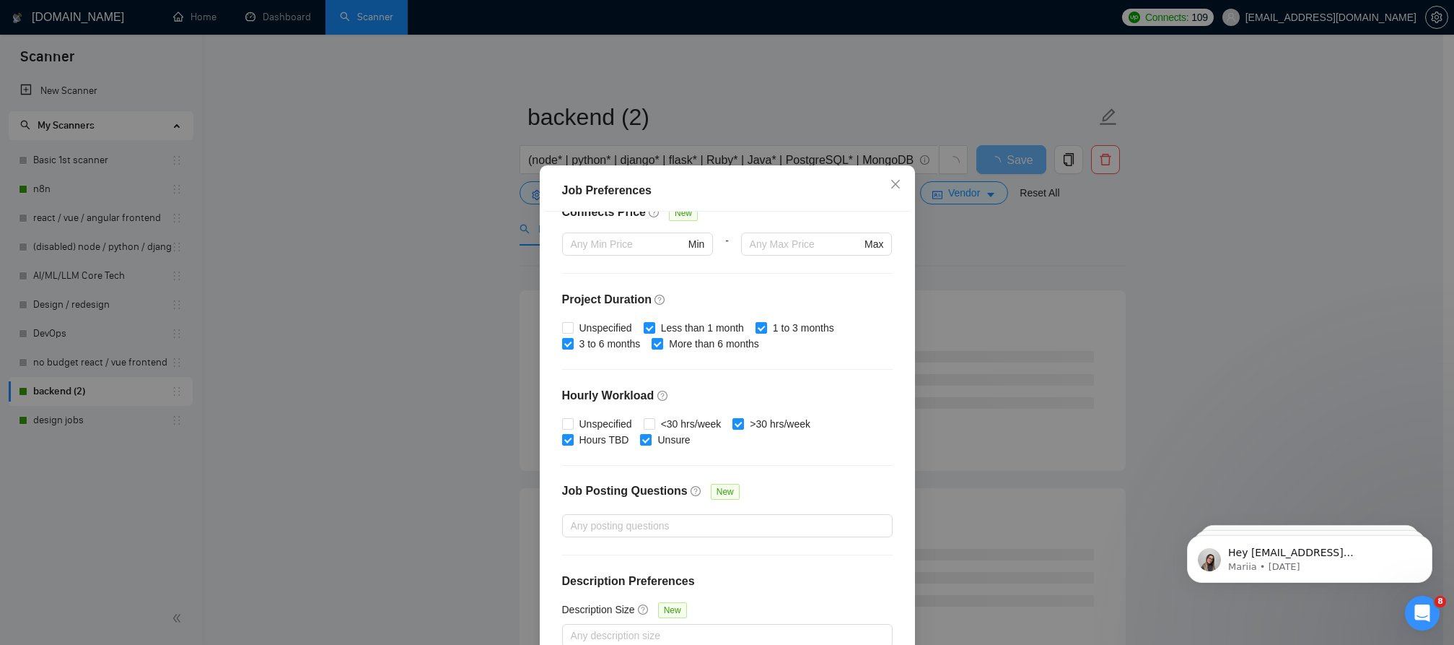
click at [1005, 326] on div "Job Preferences Budget Project Type All Fixed Price Hourly Rate Fixed Price Bud…" at bounding box center [727, 322] width 1454 height 645
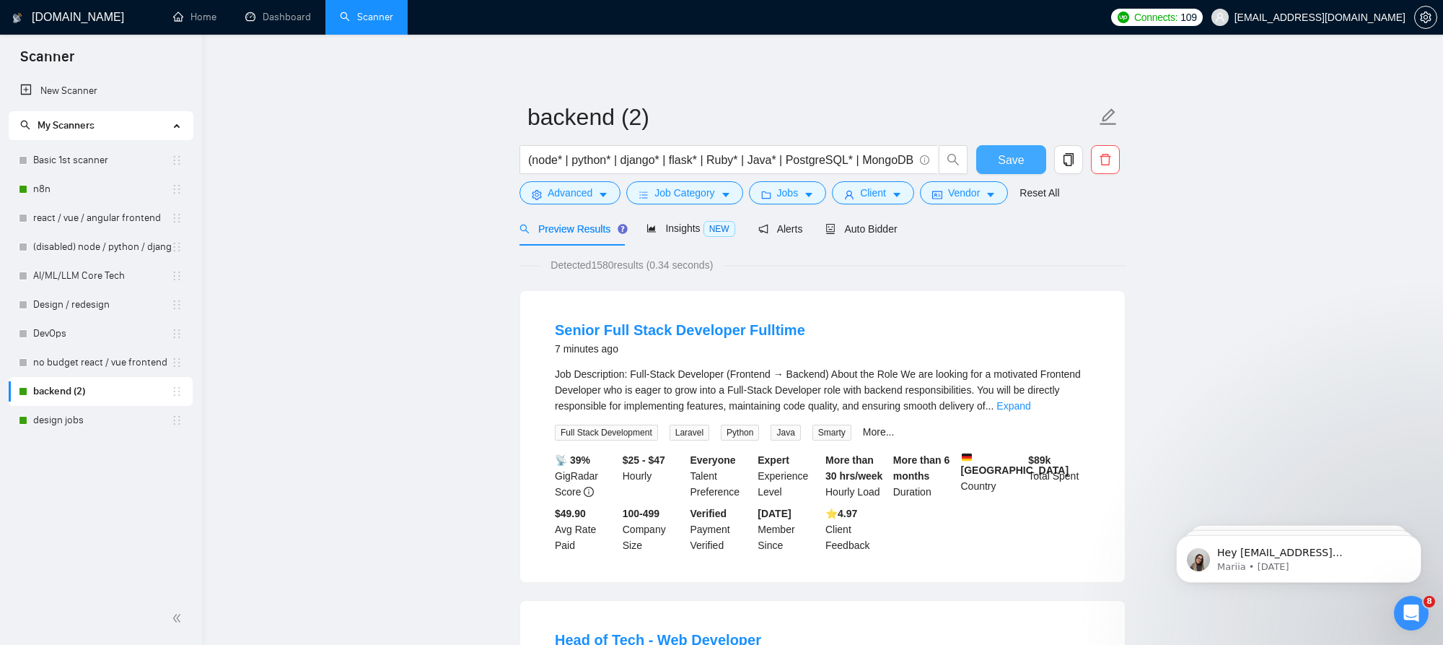
click at [993, 155] on button "Save" at bounding box center [1012, 159] width 70 height 29
